Goal: Transaction & Acquisition: Book appointment/travel/reservation

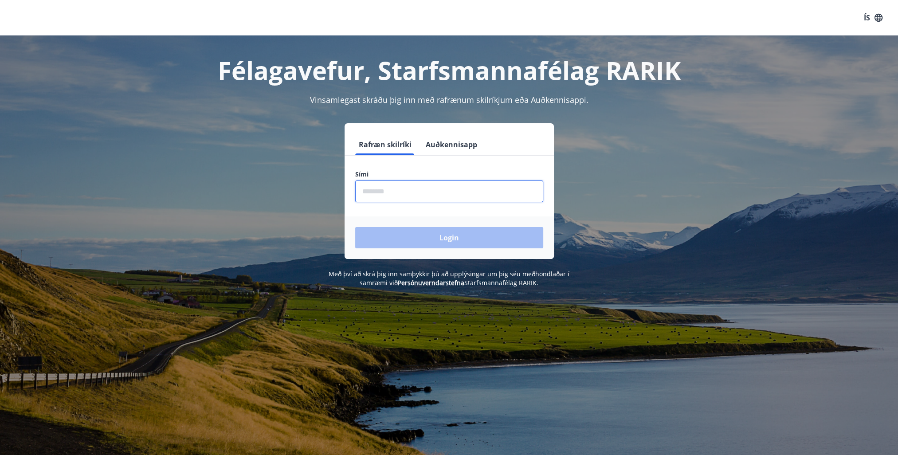
click at [395, 194] on input "phone" at bounding box center [449, 191] width 188 height 22
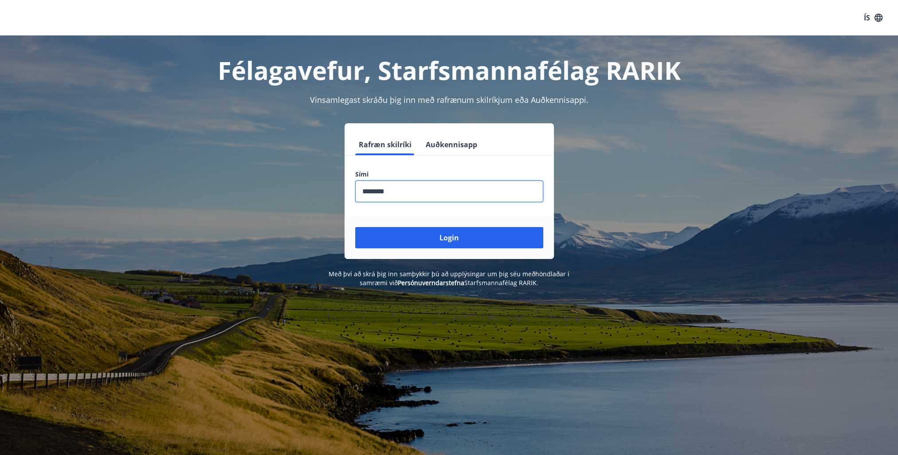
type input "********"
click at [355, 227] on button "Login" at bounding box center [449, 237] width 188 height 21
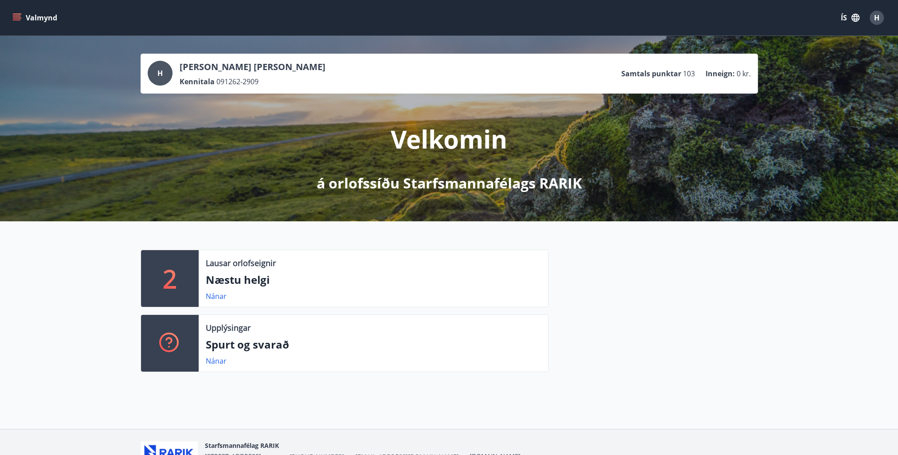
click at [15, 17] on icon "menu" at bounding box center [16, 17] width 9 height 9
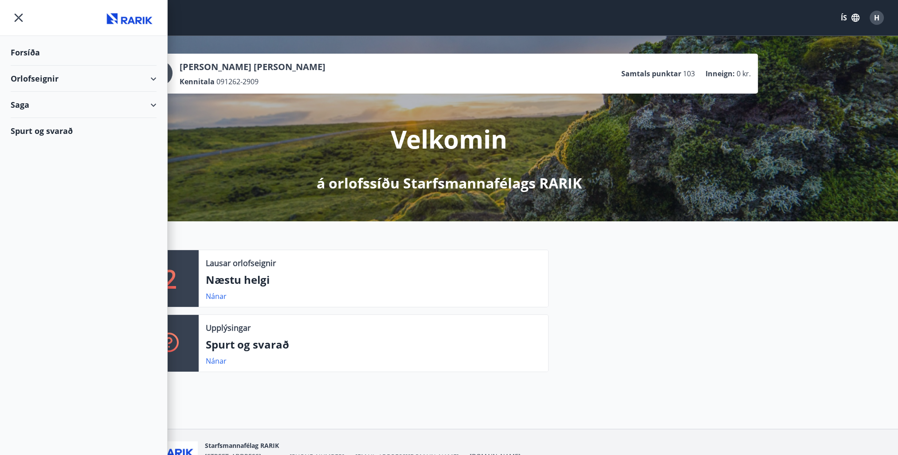
click at [153, 78] on div "Orlofseignir" at bounding box center [84, 79] width 146 height 26
click at [57, 99] on div "Framboð" at bounding box center [84, 101] width 132 height 19
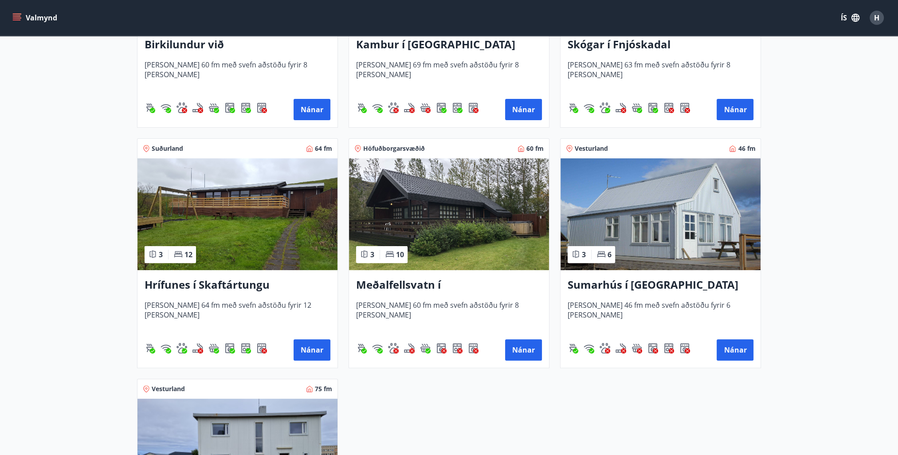
scroll to position [355, 0]
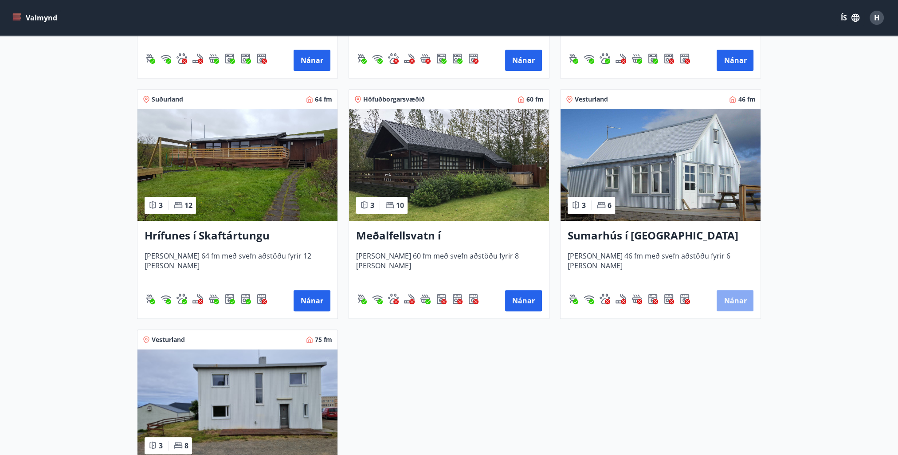
click at [740, 305] on button "Nánar" at bounding box center [734, 300] width 37 height 21
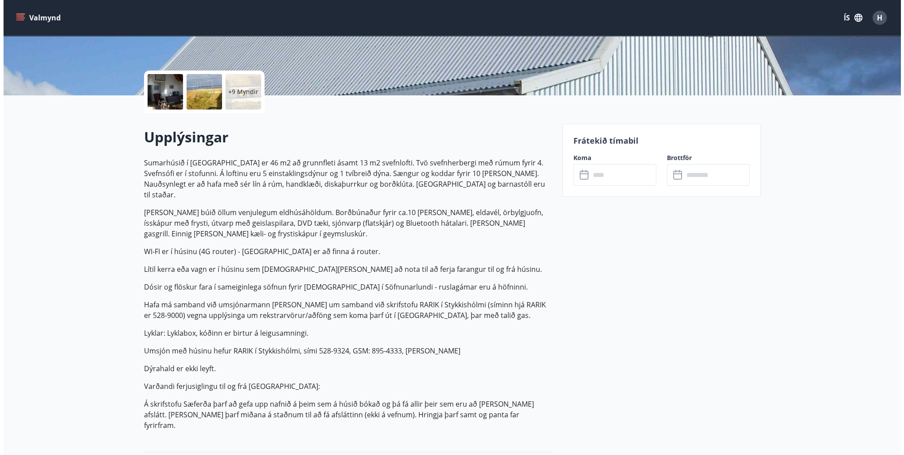
scroll to position [133, 0]
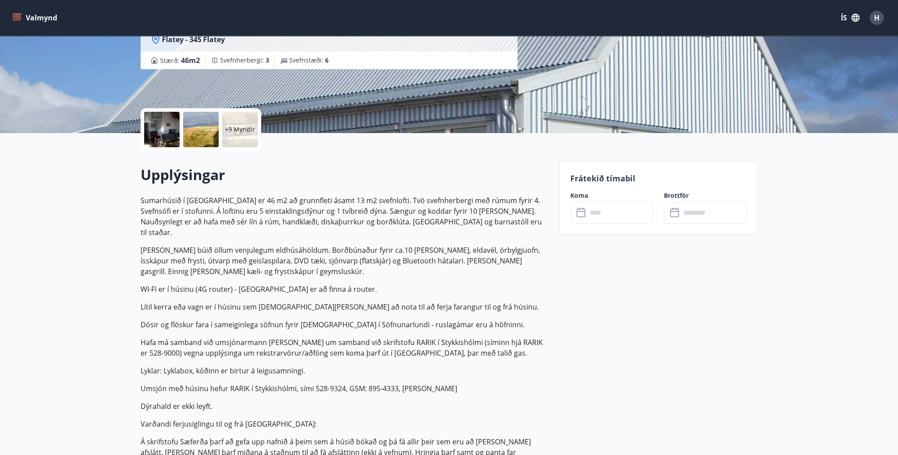
click at [150, 117] on div at bounding box center [161, 129] width 35 height 35
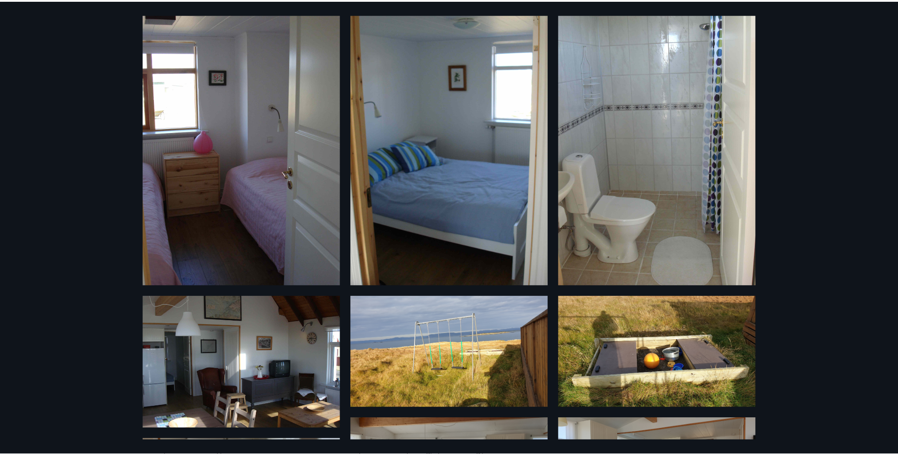
scroll to position [0, 0]
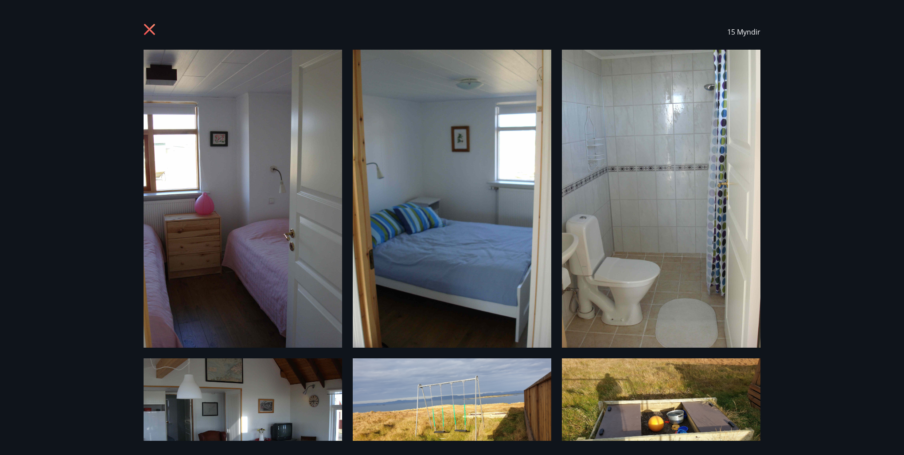
click at [149, 28] on icon at bounding box center [149, 29] width 11 height 11
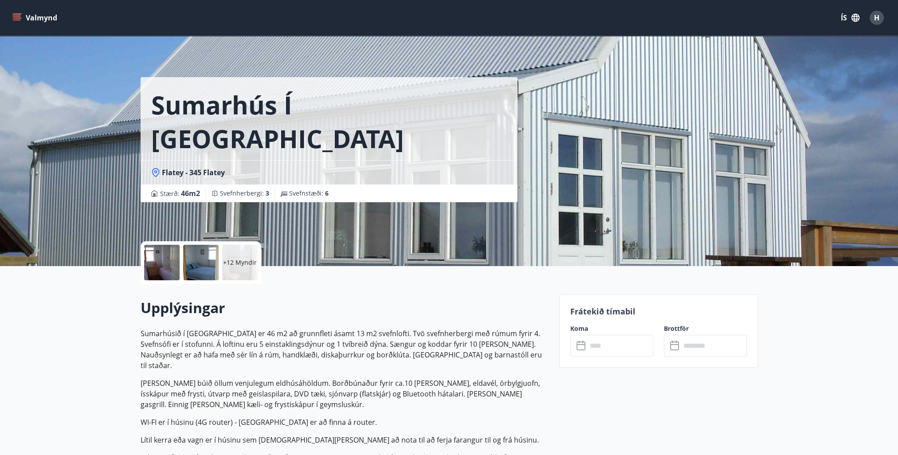
drag, startPoint x: 122, startPoint y: 44, endPoint x: 116, endPoint y: 51, distance: 9.5
click at [117, 51] on div "Sumarhús í Flatey Flatey - 345 Flatey Stærð : 46 m2 Svefnherbergi : 3 Svefnstæð…" at bounding box center [449, 133] width 898 height 266
drag, startPoint x: 113, startPoint y: 60, endPoint x: 90, endPoint y: 88, distance: 36.2
click at [94, 85] on div "Sumarhús í Flatey Flatey - 345 Flatey Stærð : 46 m2 Svefnherbergi : 3 Svefnstæð…" at bounding box center [449, 133] width 898 height 266
drag, startPoint x: 14, startPoint y: 207, endPoint x: 12, endPoint y: 129, distance: 77.2
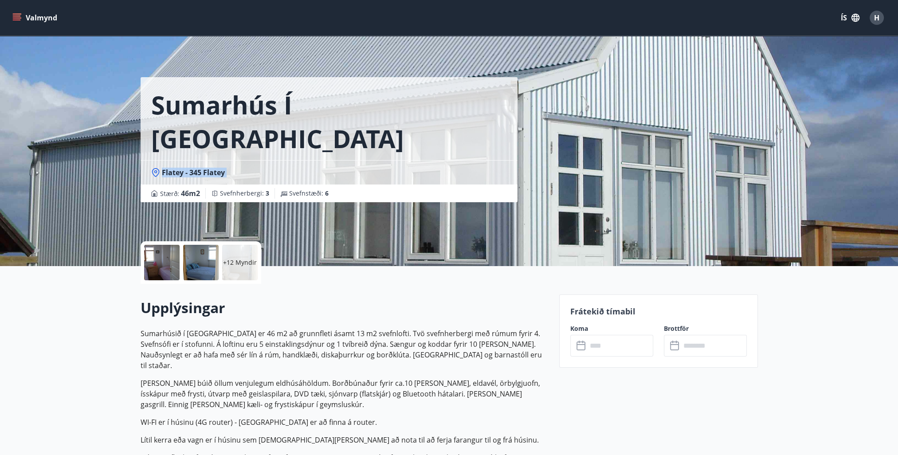
click at [12, 129] on div "Sumarhús í Flatey Flatey - 345 Flatey Stærð : 46 m2 Svefnherbergi : 3 Svefnstæð…" at bounding box center [449, 133] width 898 height 266
drag, startPoint x: 9, startPoint y: 124, endPoint x: 80, endPoint y: 58, distance: 96.9
click at [80, 68] on div "Sumarhús í Flatey Flatey - 345 Flatey Stærð : 46 m2 Svefnherbergi : 3 Svefnstæð…" at bounding box center [449, 133] width 898 height 266
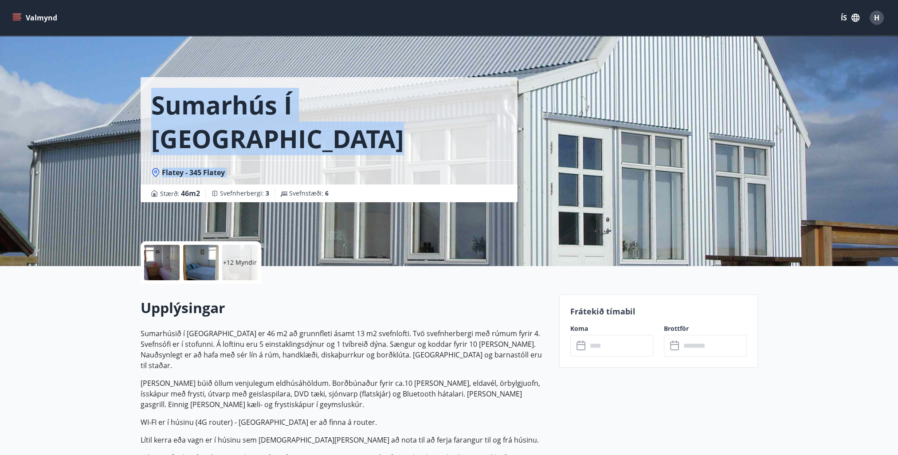
drag, startPoint x: 81, startPoint y: 39, endPoint x: 8, endPoint y: 204, distance: 180.0
click at [8, 204] on div "Sumarhús í Flatey Flatey - 345 Flatey Stærð : 46 m2 Svefnherbergi : 3 Svefnstæð…" at bounding box center [449, 133] width 898 height 266
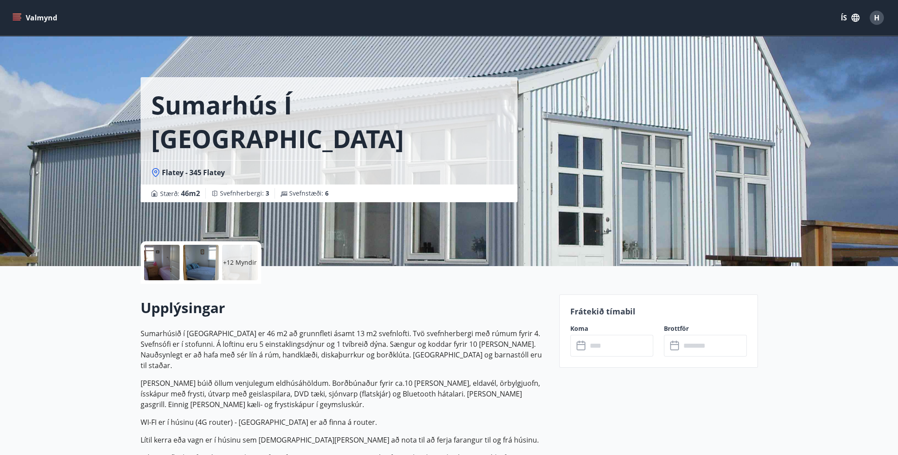
drag, startPoint x: 78, startPoint y: 36, endPoint x: 17, endPoint y: 118, distance: 102.0
click at [17, 118] on div "Sumarhús í Flatey Flatey - 345 Flatey Stærð : 46 m2 Svefnherbergi : 3 Svefnstæð…" at bounding box center [449, 133] width 898 height 266
drag, startPoint x: 83, startPoint y: 45, endPoint x: 12, endPoint y: 98, distance: 88.3
click at [12, 98] on div "Sumarhús í Flatey Flatey - 345 Flatey Stærð : 46 m2 Svefnherbergi : 3 Svefnstæð…" at bounding box center [449, 133] width 898 height 266
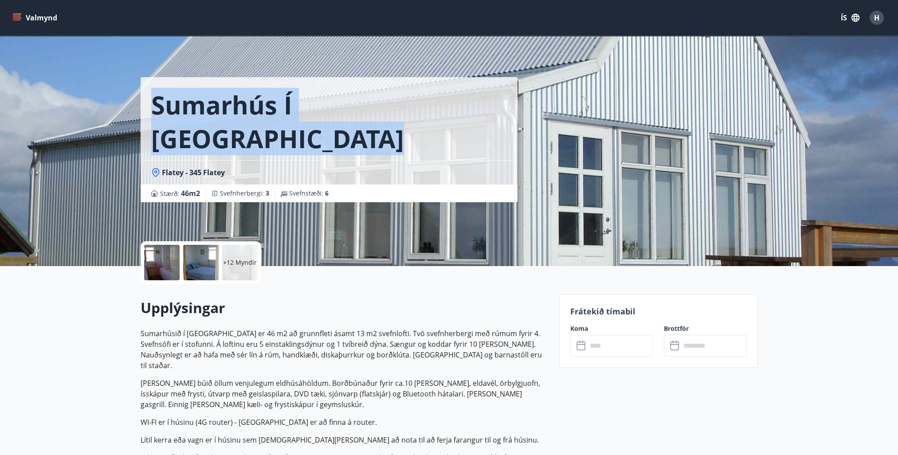
drag, startPoint x: 12, startPoint y: 153, endPoint x: 14, endPoint y: 109, distance: 43.5
click at [14, 109] on div "Sumarhús í Flatey Flatey - 345 Flatey Stærð : 46 m2 Svefnherbergi : 3 Svefnstæð…" at bounding box center [449, 133] width 898 height 266
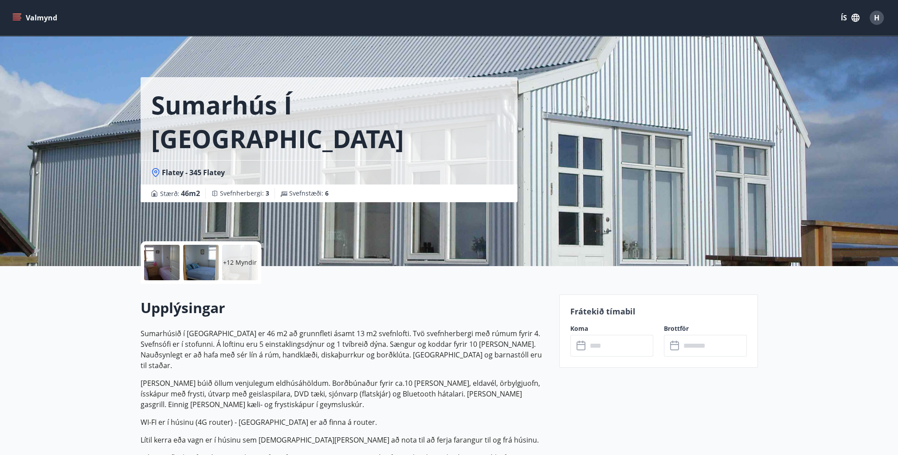
drag, startPoint x: 16, startPoint y: 109, endPoint x: 83, endPoint y: 38, distance: 97.8
click at [83, 38] on div "Sumarhús í Flatey Flatey - 345 Flatey Stærð : 46 m2 Svefnherbergi : 3 Svefnstæð…" at bounding box center [449, 133] width 898 height 266
click at [824, 114] on div "Sumarhús í Flatey Flatey - 345 Flatey Stærð : 46 m2 Svefnherbergi : 3 Svefnstæð…" at bounding box center [449, 133] width 898 height 266
click at [153, 272] on div at bounding box center [161, 262] width 35 height 35
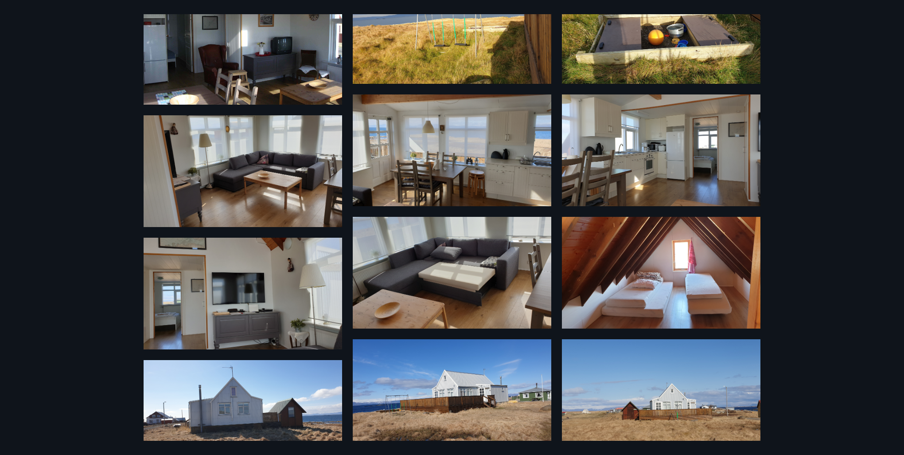
scroll to position [420, 0]
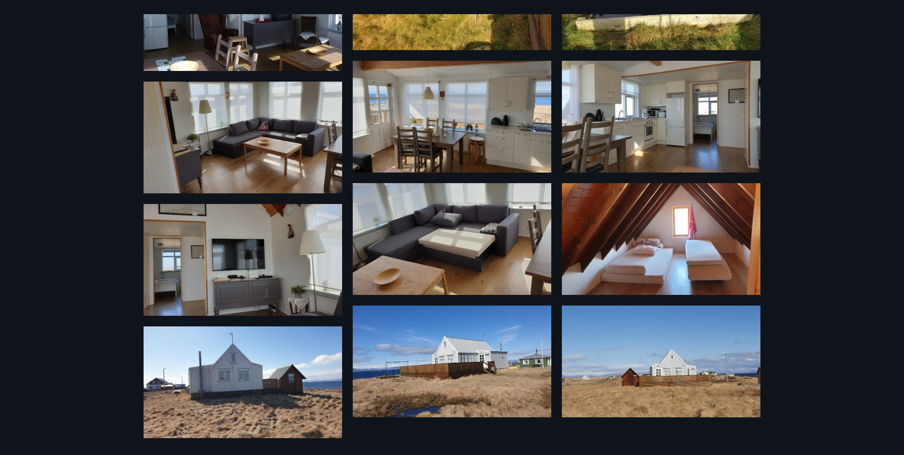
click at [462, 370] on img at bounding box center [452, 361] width 199 height 112
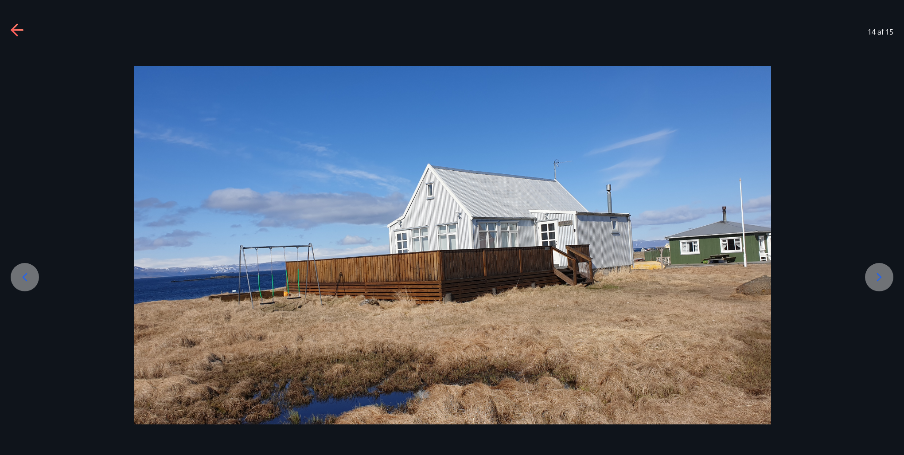
drag, startPoint x: 460, startPoint y: 363, endPoint x: 415, endPoint y: 297, distance: 80.2
click at [415, 297] on img at bounding box center [452, 245] width 637 height 359
click at [779, 431] on div at bounding box center [452, 245] width 904 height 391
drag, startPoint x: 114, startPoint y: 55, endPoint x: 512, endPoint y: 371, distance: 508.6
click at [519, 383] on div at bounding box center [452, 245] width 904 height 391
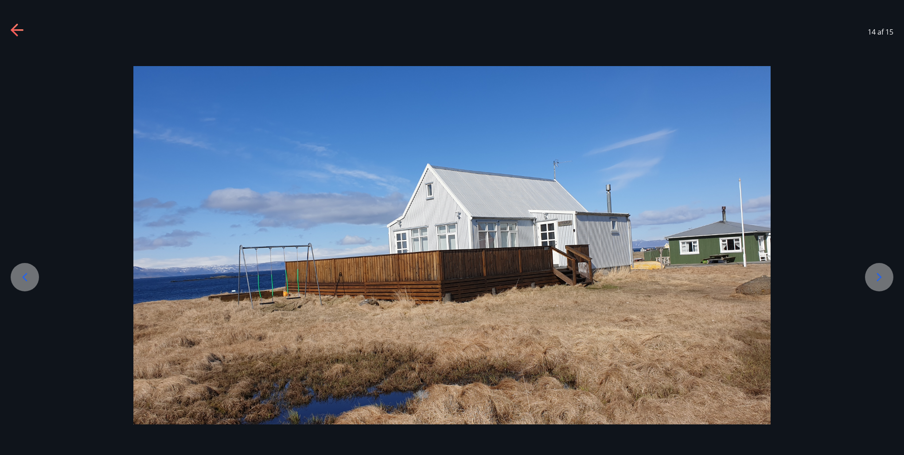
drag, startPoint x: 487, startPoint y: 58, endPoint x: 503, endPoint y: 59, distance: 16.5
click at [496, 59] on div at bounding box center [452, 245] width 904 height 391
